Goal: Find specific page/section: Find specific page/section

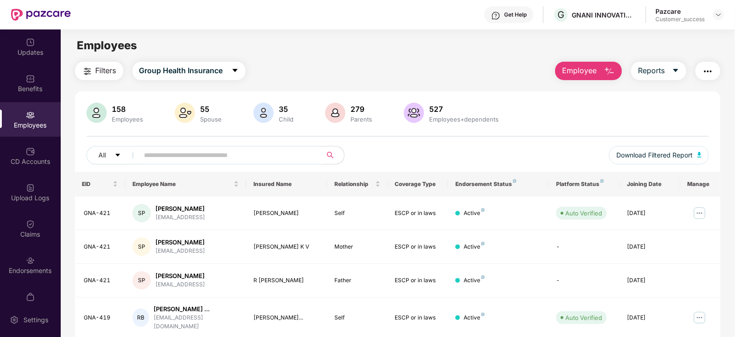
click at [248, 158] on input "text" at bounding box center [227, 155] width 165 height 14
click at [289, 153] on input "text" at bounding box center [227, 155] width 165 height 14
click at [164, 160] on input "text" at bounding box center [227, 155] width 165 height 14
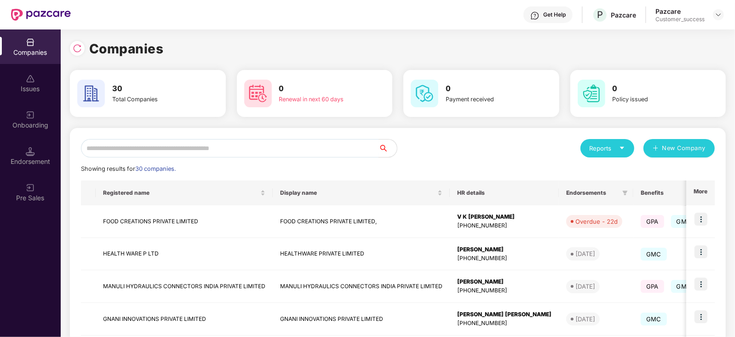
click at [170, 144] on input "text" at bounding box center [230, 148] width 298 height 18
click at [206, 150] on input "text" at bounding box center [230, 148] width 298 height 18
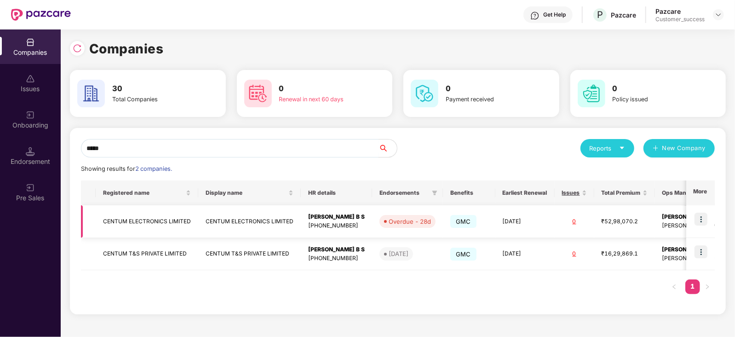
type input "*****"
click at [709, 217] on td at bounding box center [701, 221] width 29 height 33
click at [705, 222] on img at bounding box center [701, 219] width 13 height 13
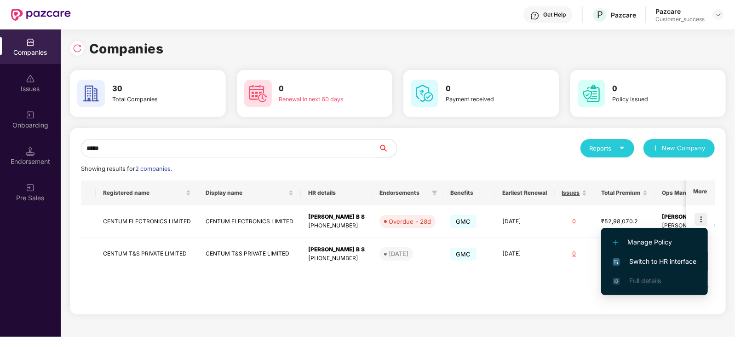
click at [660, 264] on span "Switch to HR interface" at bounding box center [655, 261] width 84 height 10
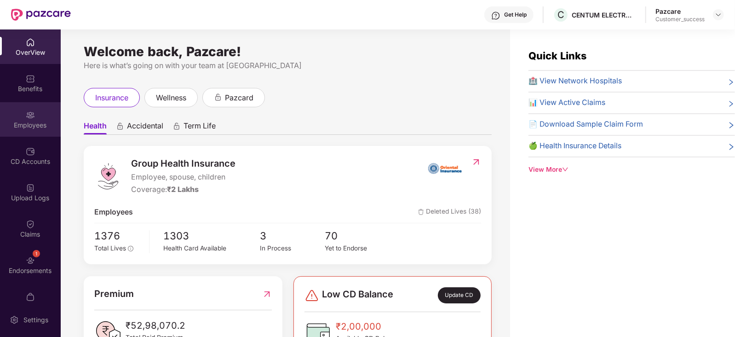
click at [34, 118] on div "Employees" at bounding box center [30, 119] width 61 height 35
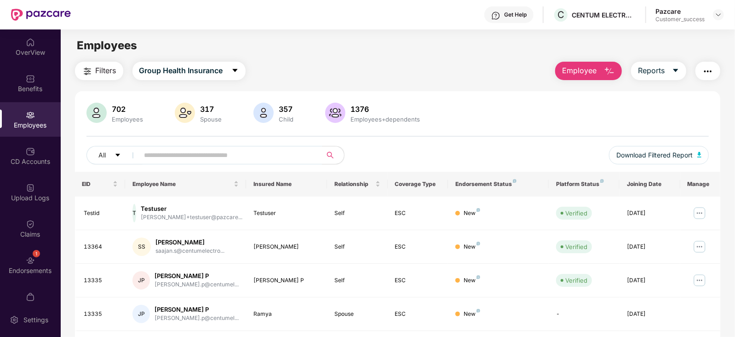
click at [255, 154] on input "text" at bounding box center [227, 155] width 165 height 14
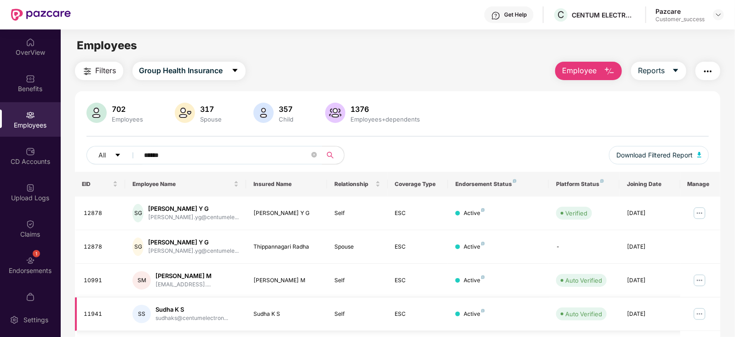
type input "*****"
click at [699, 312] on img at bounding box center [700, 314] width 15 height 15
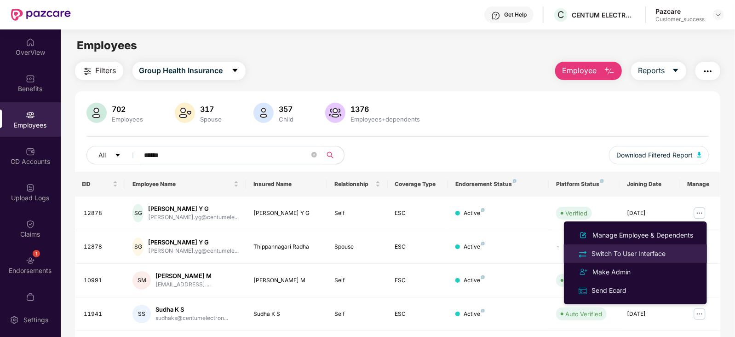
click at [625, 254] on div "Switch To User Interface" at bounding box center [629, 254] width 78 height 10
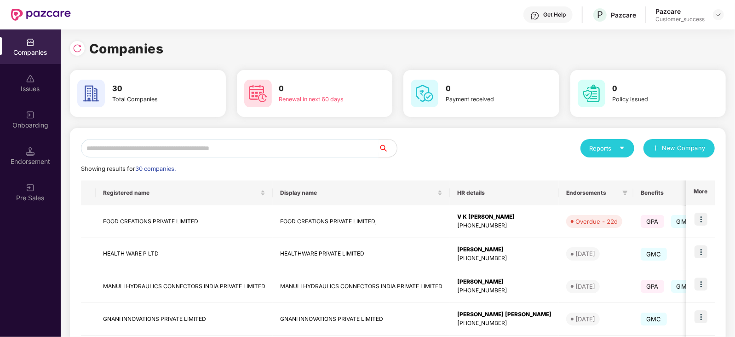
click at [182, 147] on input "text" at bounding box center [230, 148] width 298 height 18
